Goal: Information Seeking & Learning: Learn about a topic

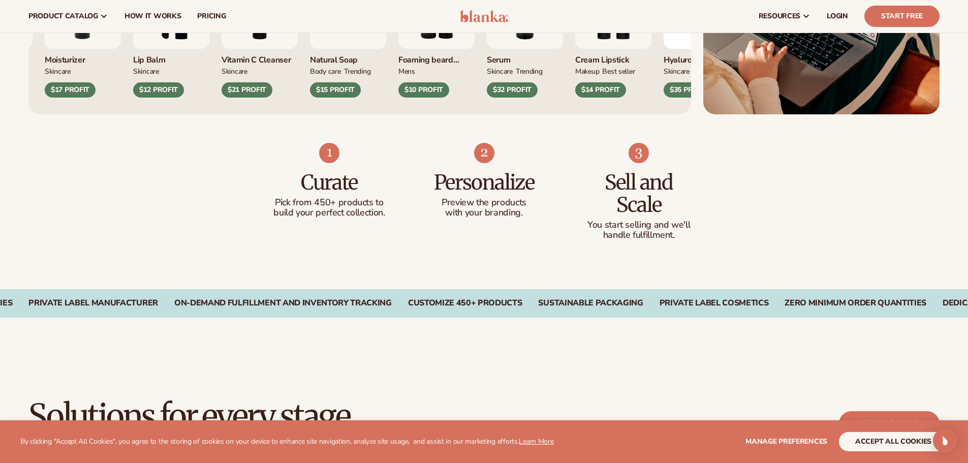
scroll to position [508, 0]
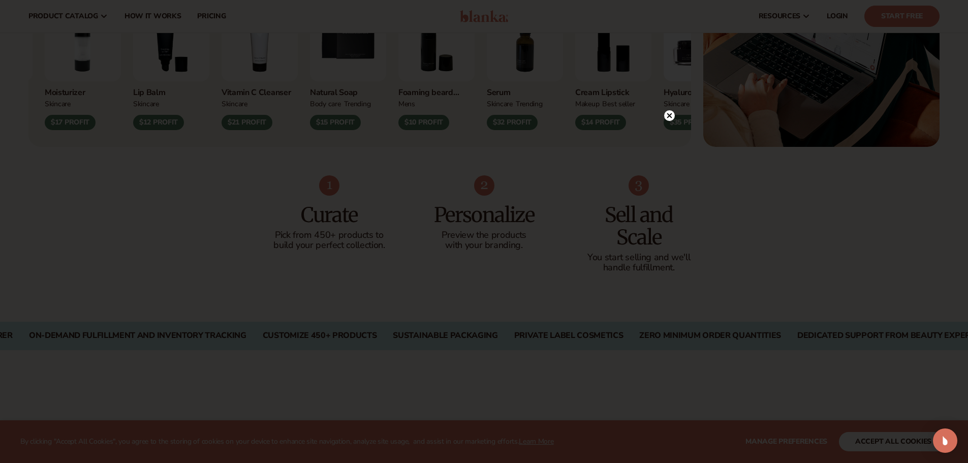
click at [670, 120] on icon at bounding box center [669, 115] width 11 height 11
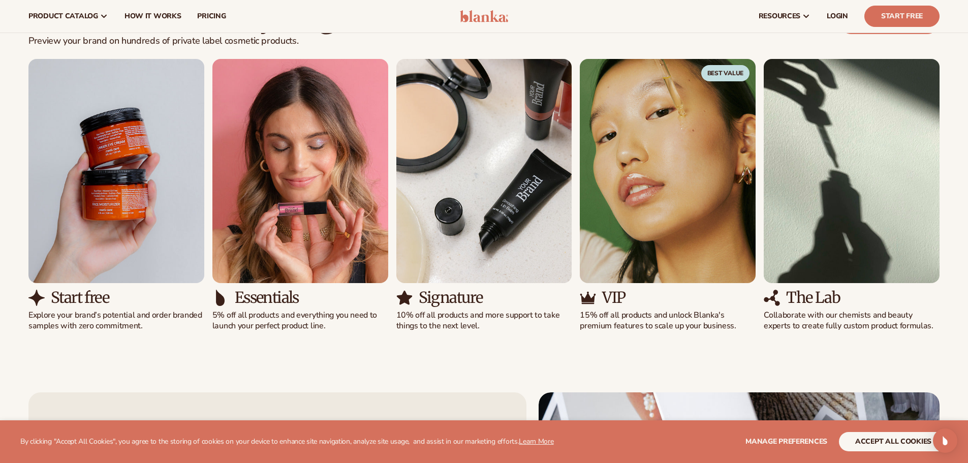
scroll to position [914, 0]
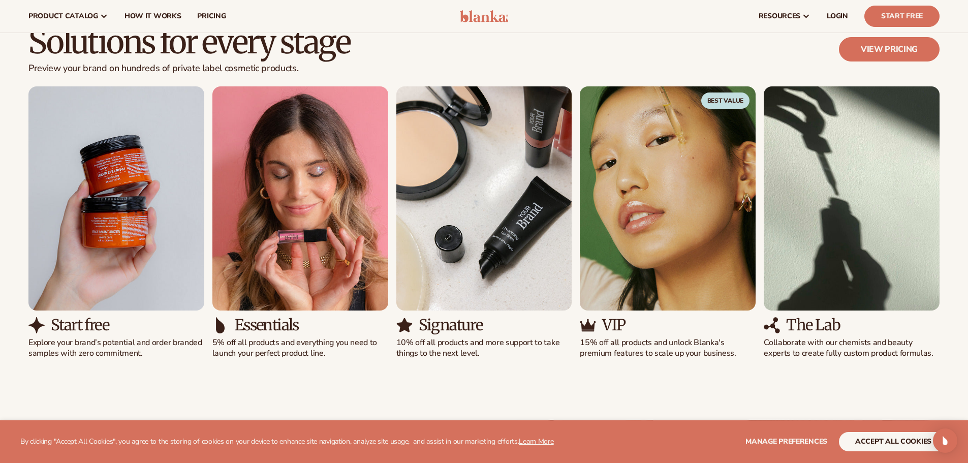
click at [105, 249] on img "1 / 5" at bounding box center [116, 198] width 176 height 224
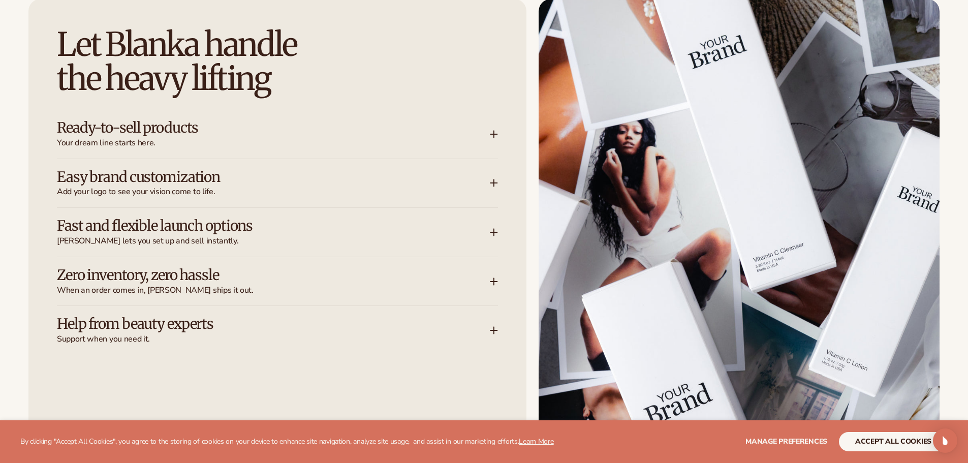
scroll to position [1372, 0]
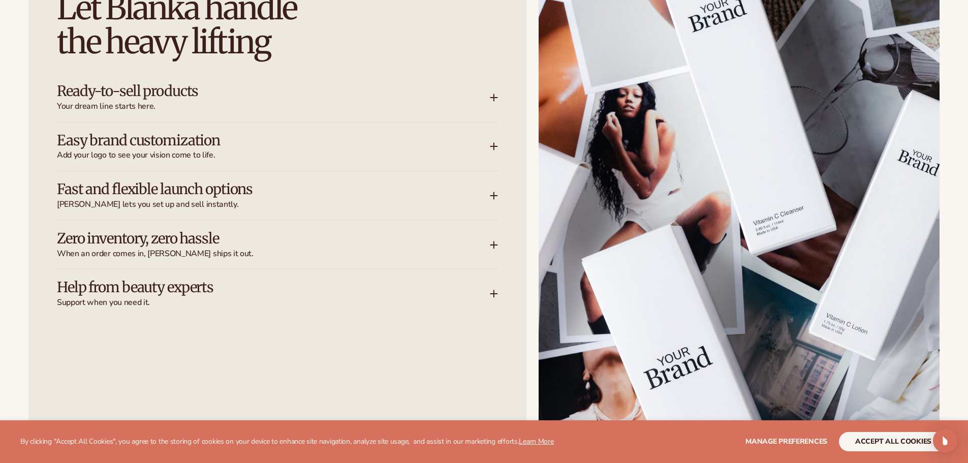
click at [176, 96] on h3 "Ready-to-sell products" at bounding box center [258, 91] width 402 height 16
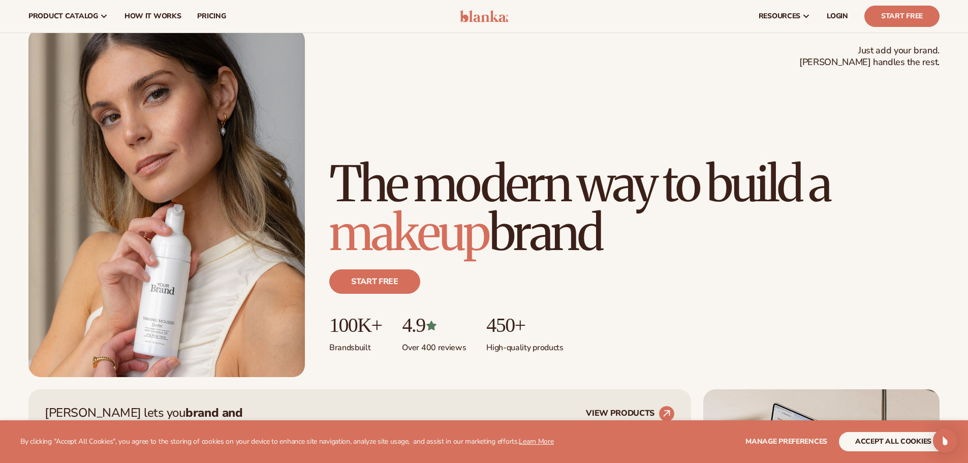
scroll to position [0, 0]
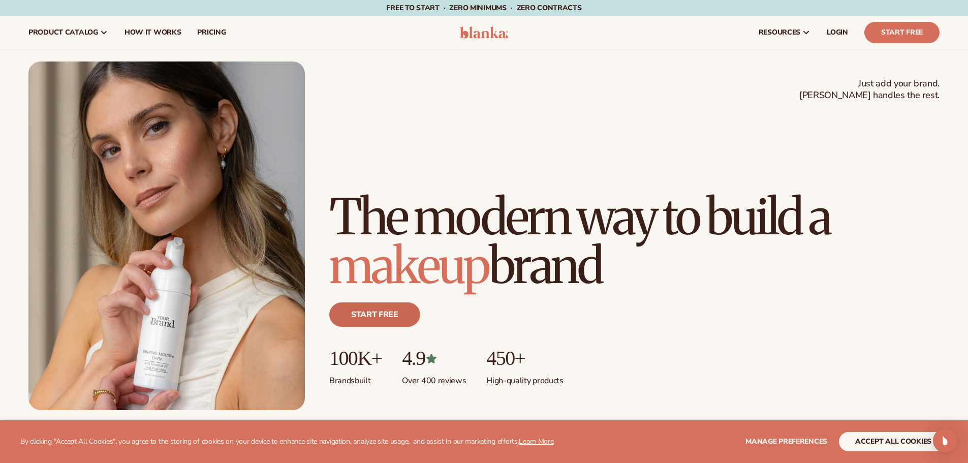
click at [389, 319] on link "Start free" at bounding box center [374, 314] width 91 height 24
click at [478, 30] on img at bounding box center [484, 32] width 48 height 12
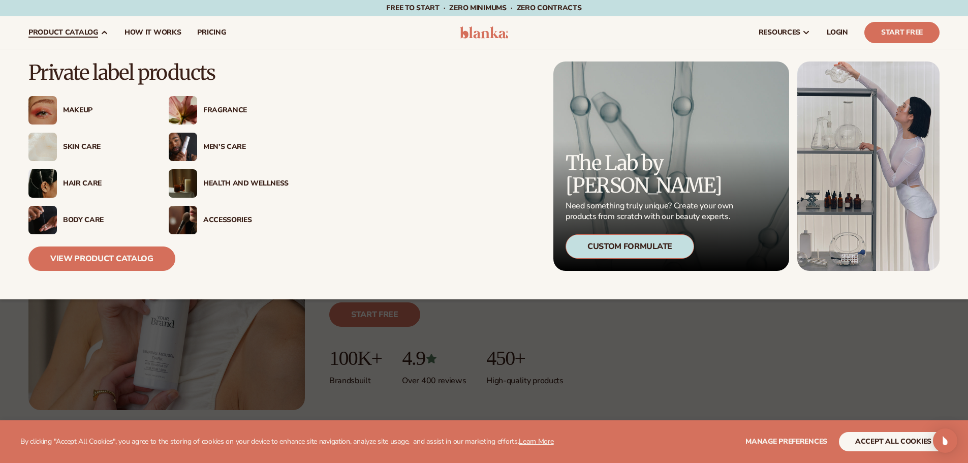
click at [91, 149] on div "Skin Care" at bounding box center [105, 147] width 85 height 9
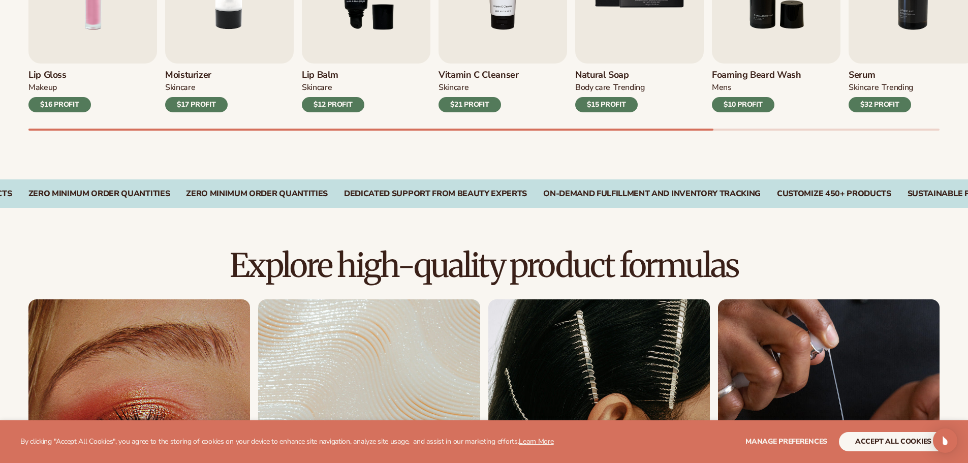
scroll to position [660, 0]
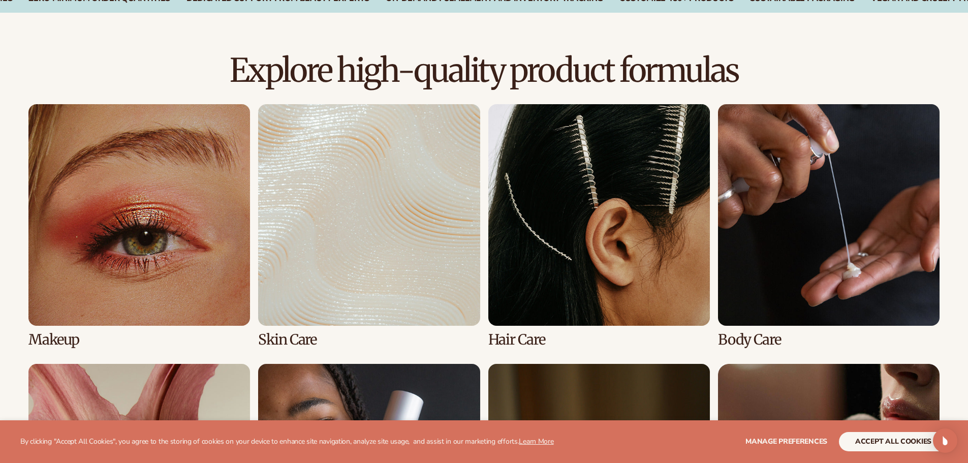
click at [345, 273] on link "2 / 8" at bounding box center [368, 225] width 221 height 243
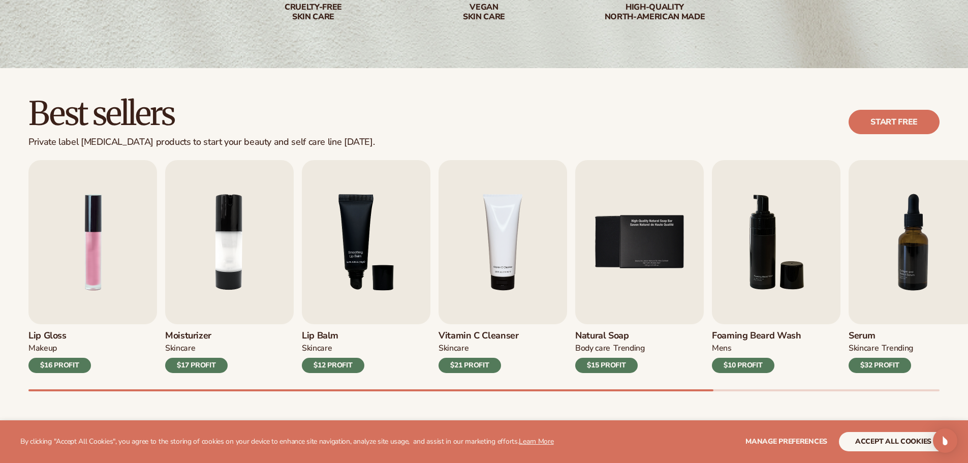
scroll to position [254, 0]
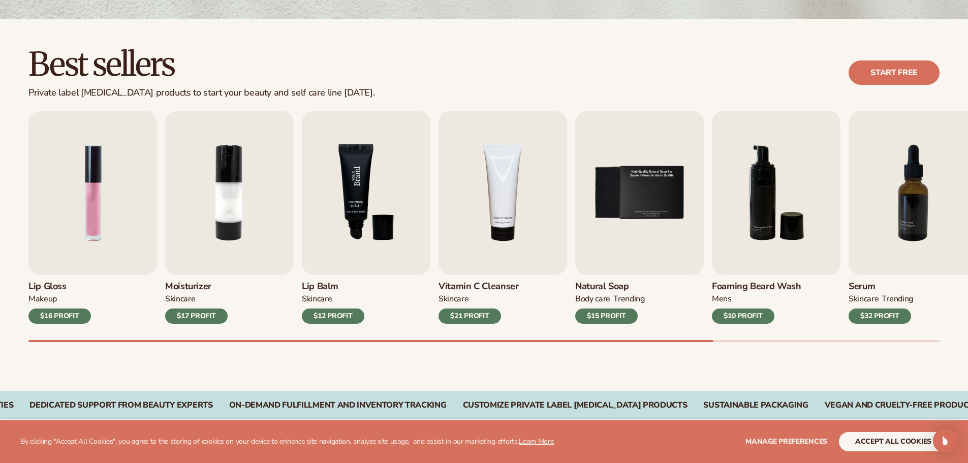
click at [369, 194] on img "3 / 9" at bounding box center [366, 193] width 129 height 164
click at [351, 311] on div "$12 PROFIT" at bounding box center [333, 315] width 62 height 15
click at [357, 195] on img "3 / 9" at bounding box center [366, 193] width 129 height 164
click at [892, 56] on div "Best sellers Private label [MEDICAL_DATA] products to start your beauty and sel…" at bounding box center [483, 72] width 911 height 51
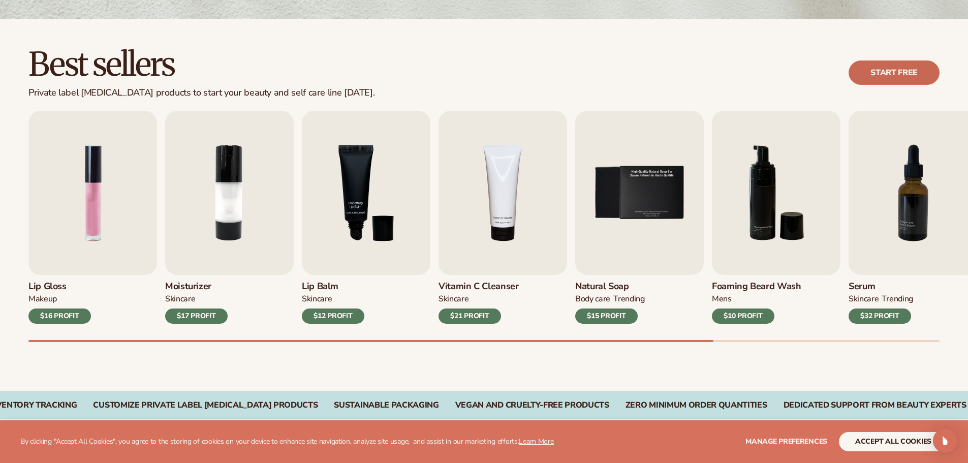
click at [892, 82] on link "Start free" at bounding box center [893, 72] width 91 height 24
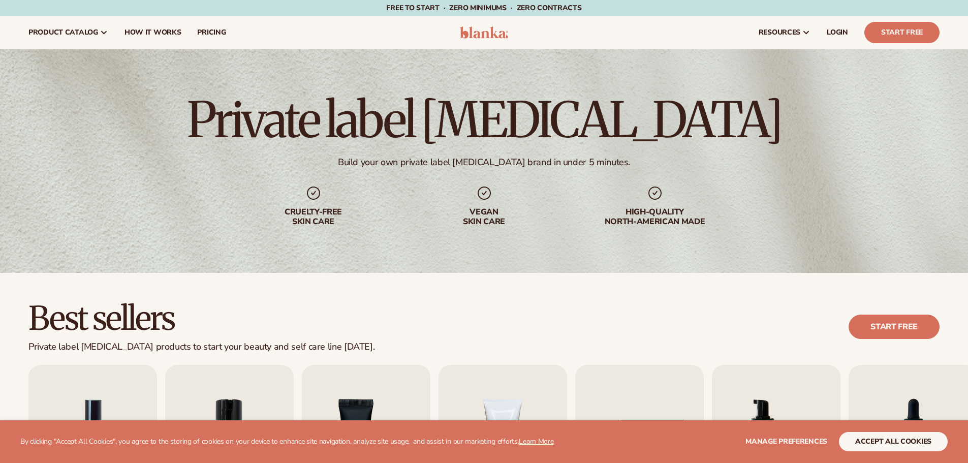
scroll to position [254, 0]
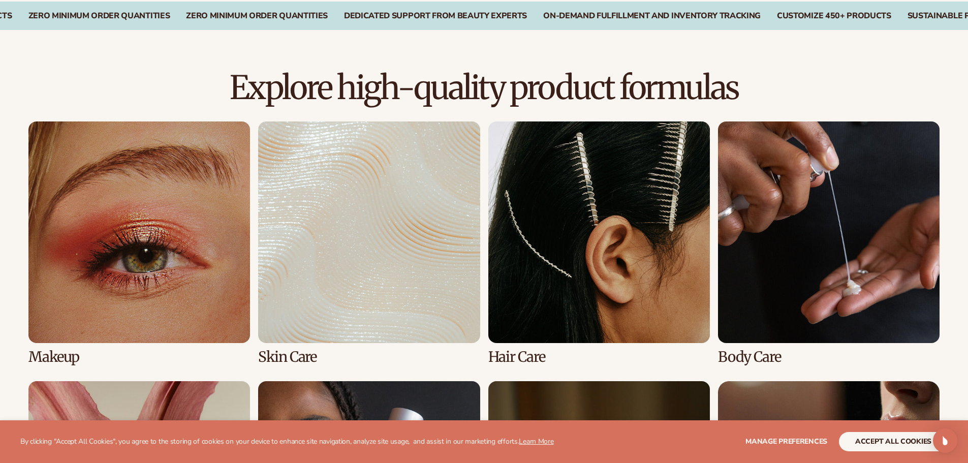
scroll to position [660, 0]
